Goal: Navigation & Orientation: Understand site structure

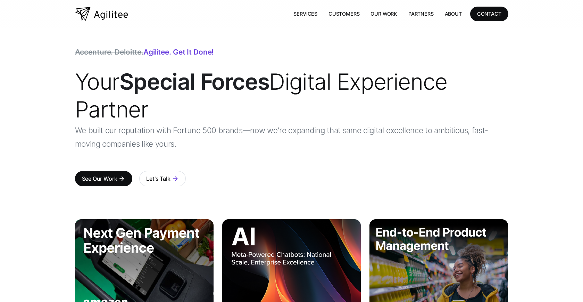
click at [540, 98] on div "Accenture. Deloitte. Agilitee. Get it done! Your Special Forces Digital Experie…" at bounding box center [291, 116] width 583 height 177
click at [417, 12] on link "Partners" at bounding box center [421, 14] width 36 height 14
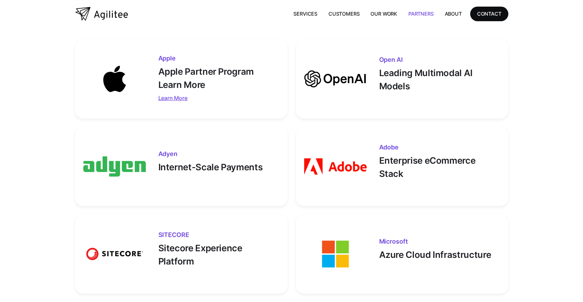
scroll to position [147, 0]
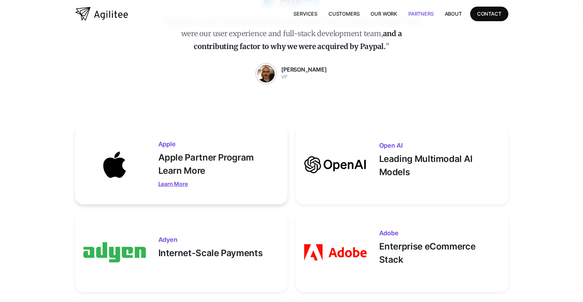
click at [172, 185] on div "Learn More" at bounding box center [218, 184] width 121 height 10
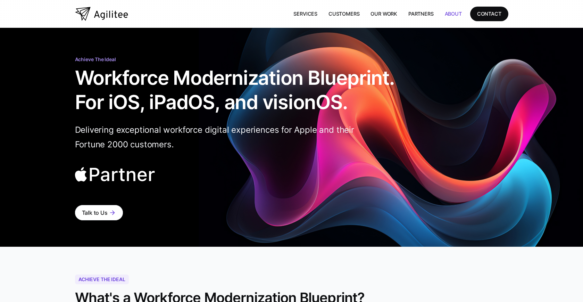
click at [446, 14] on link "About" at bounding box center [453, 14] width 28 height 14
